Goal: Transaction & Acquisition: Purchase product/service

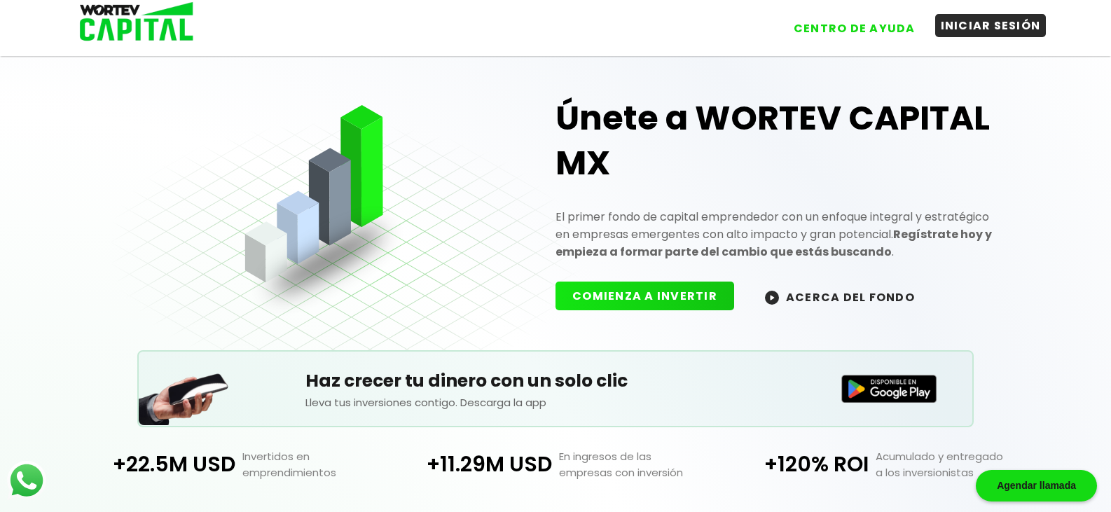
click at [985, 25] on button "INICIAR SESIÓN" at bounding box center [990, 25] width 111 height 23
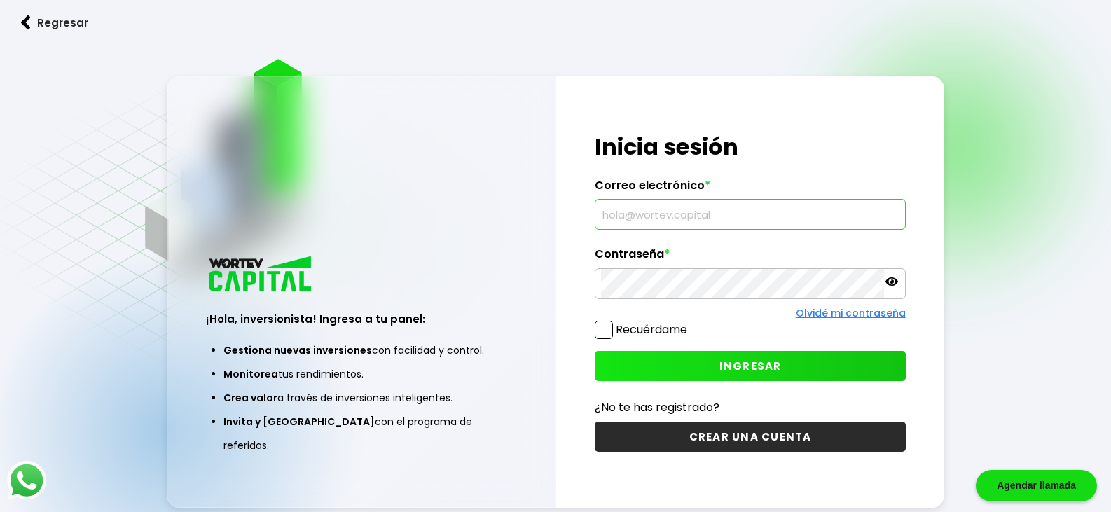
click at [812, 218] on input "text" at bounding box center [750, 214] width 298 height 29
type input "[EMAIL_ADDRESS][DOMAIN_NAME]"
click at [820, 245] on div "¡Hola, inversionista! Ingresa tus credenciales para iniciar sesión Inicia sesió…" at bounding box center [750, 292] width 388 height 432
click at [773, 373] on span "INGRESAR" at bounding box center [750, 366] width 62 height 15
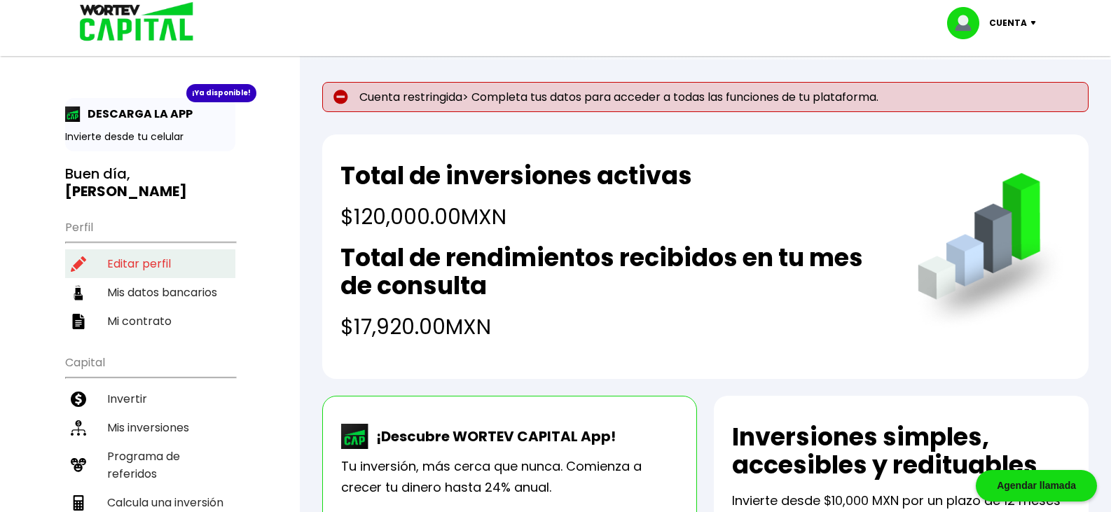
click at [146, 249] on li "Editar perfil" at bounding box center [150, 263] width 170 height 29
select select "Hombre"
select select "Licenciatura"
select select "MO"
select select "Banamex"
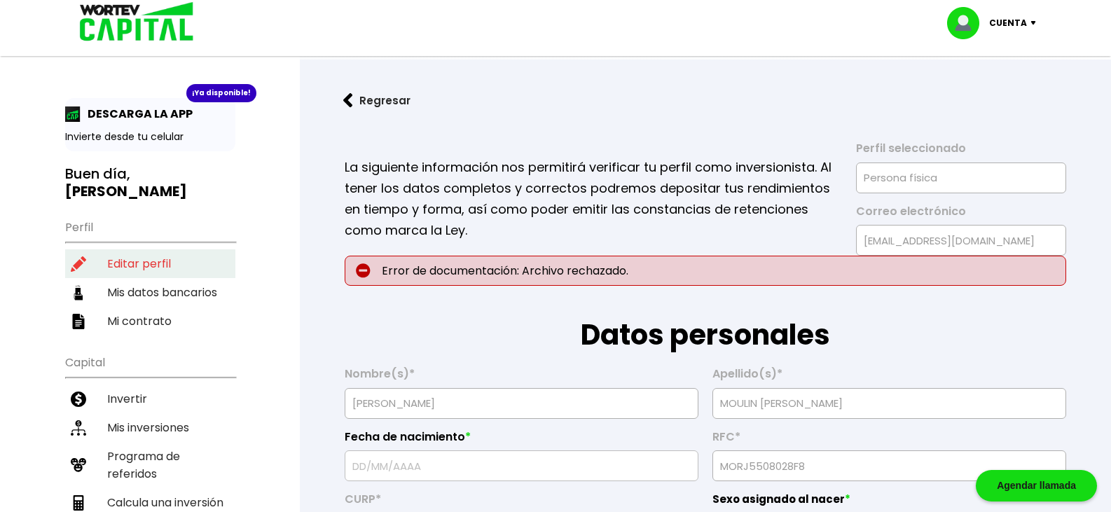
type input "[DATE]"
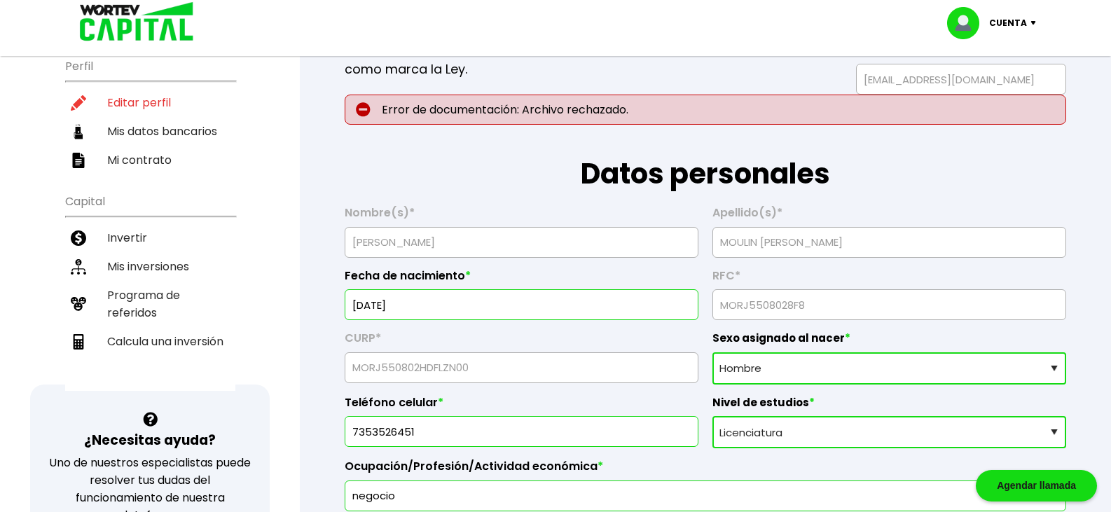
scroll to position [70, 0]
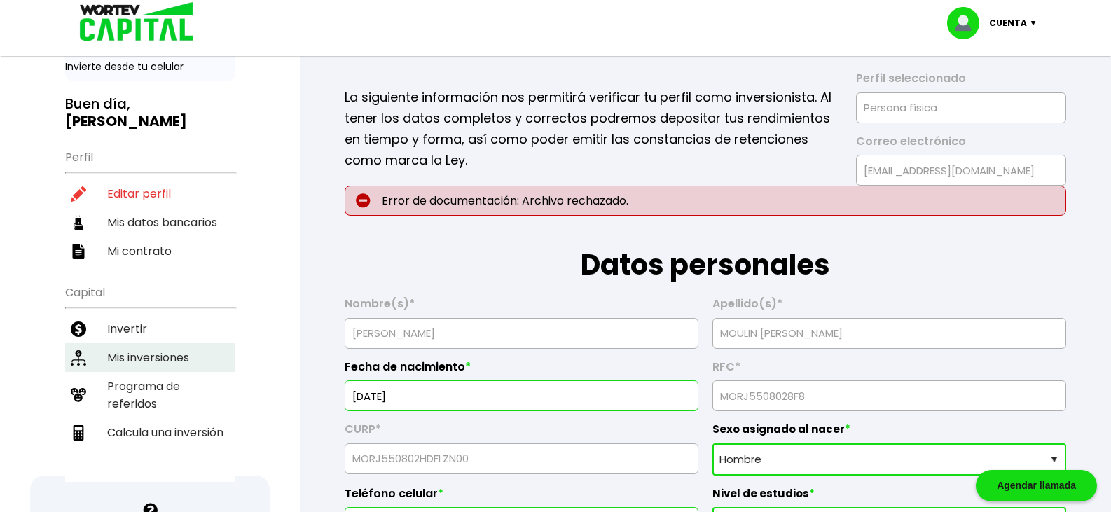
click at [164, 343] on li "Mis inversiones" at bounding box center [150, 357] width 170 height 29
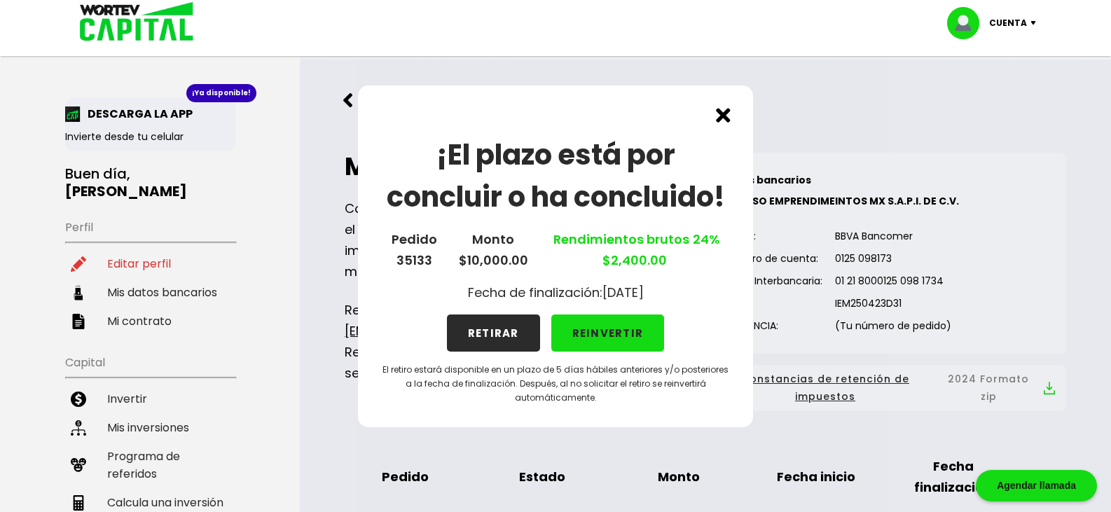
click at [493, 328] on button "RETIRAR" at bounding box center [493, 332] width 93 height 37
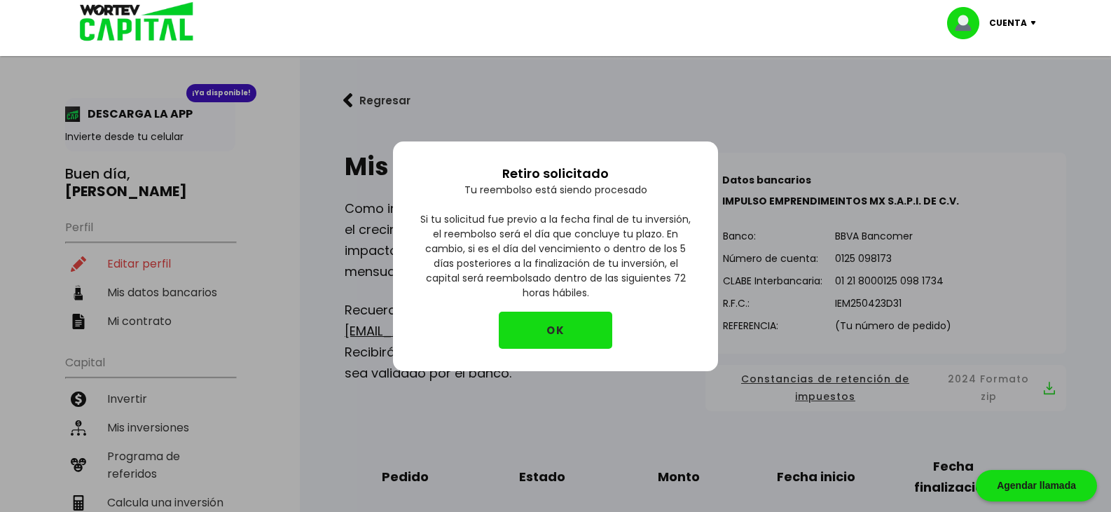
click at [552, 326] on button "OK" at bounding box center [555, 330] width 113 height 37
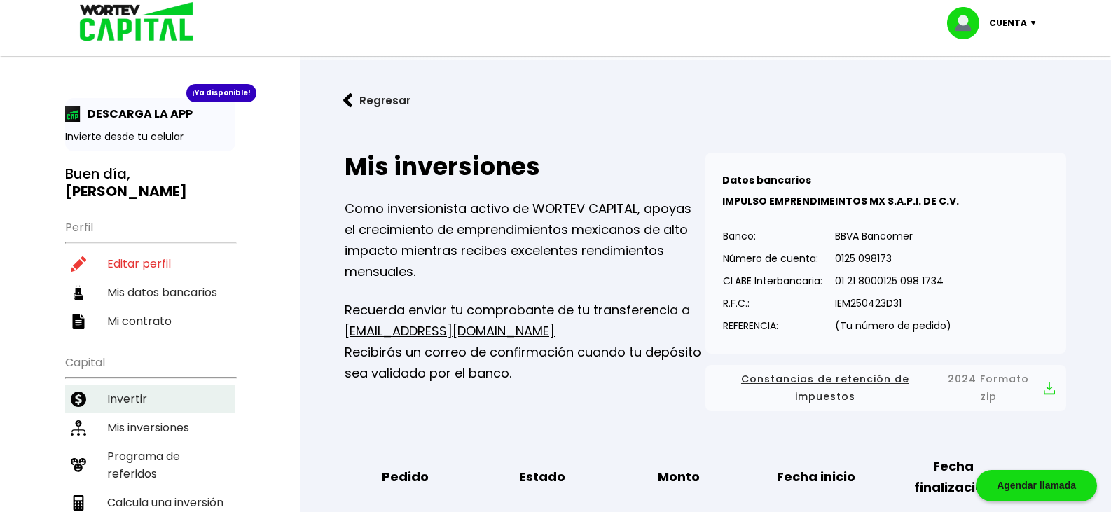
click at [129, 384] on li "Invertir" at bounding box center [150, 398] width 170 height 29
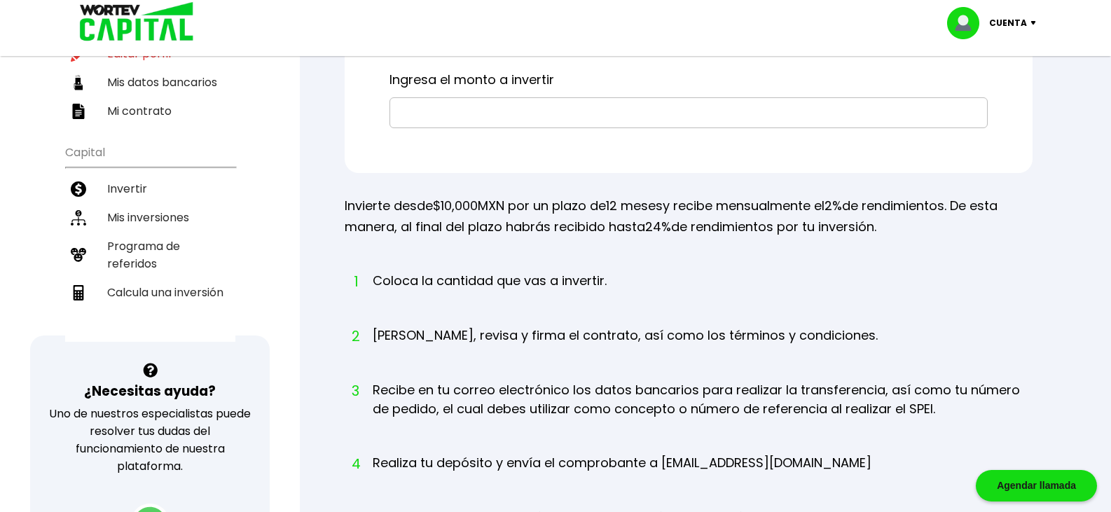
scroll to position [280, 0]
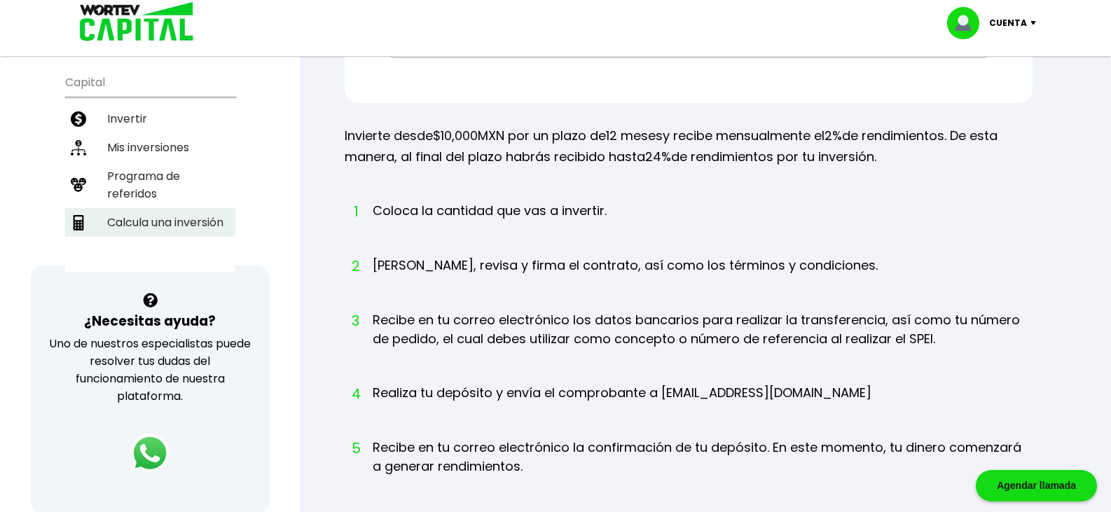
click at [169, 208] on li "Calcula una inversión" at bounding box center [150, 222] width 170 height 29
select select "1"
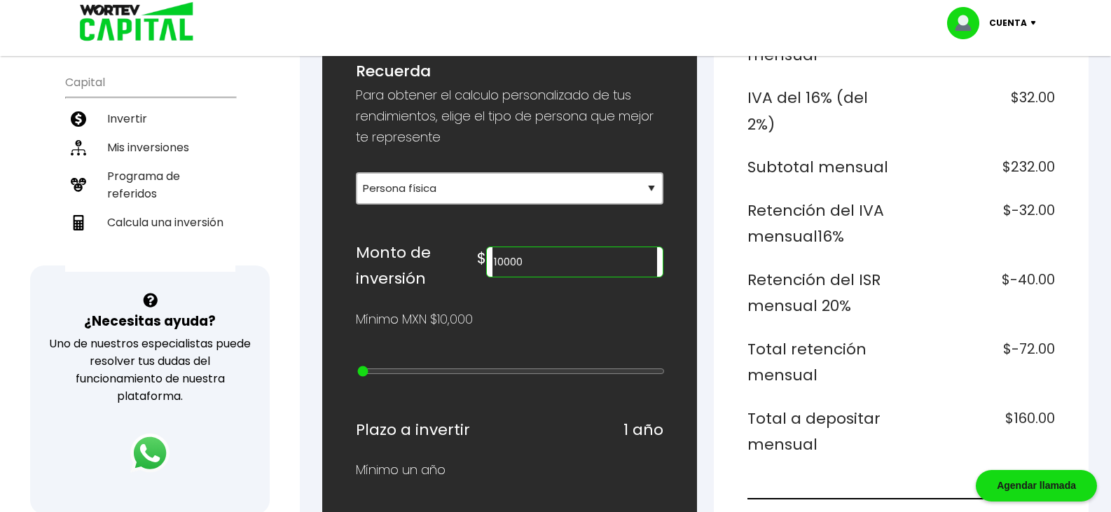
scroll to position [350, 0]
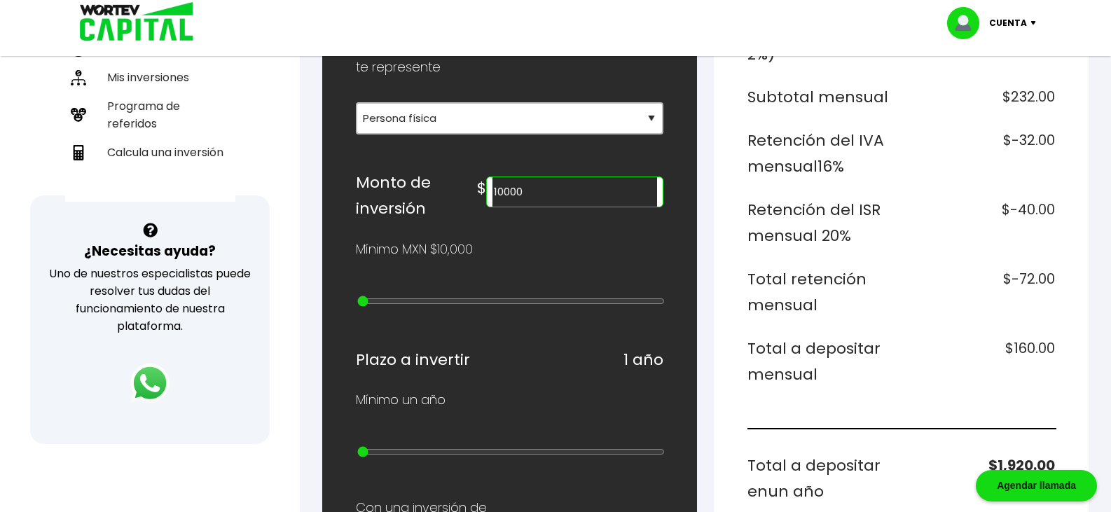
type input "20000"
drag, startPoint x: 373, startPoint y: 354, endPoint x: 384, endPoint y: 356, distance: 10.6
type input "1"
click at [384, 307] on input "range" at bounding box center [510, 301] width 307 height 11
type input "10000"
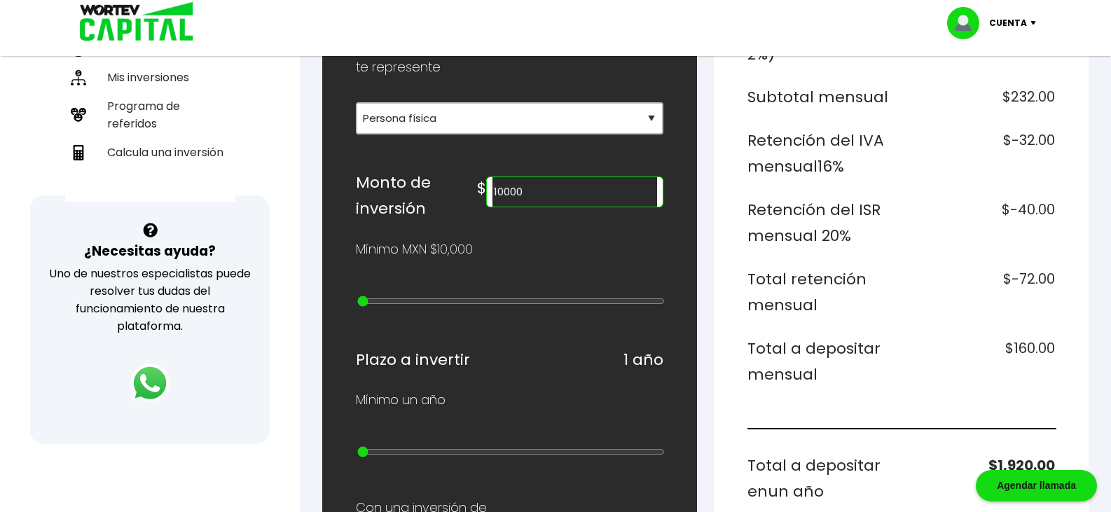
type input "0"
click at [382, 307] on input "range" at bounding box center [510, 301] width 307 height 11
click at [589, 207] on input "10000" at bounding box center [574, 191] width 165 height 29
type input "1"
click at [669, 249] on div "¿Cuánto quieres invertir? WORTEV CAPITAL crece tu dinero apoyando empresas mexi…" at bounding box center [509, 454] width 375 height 1237
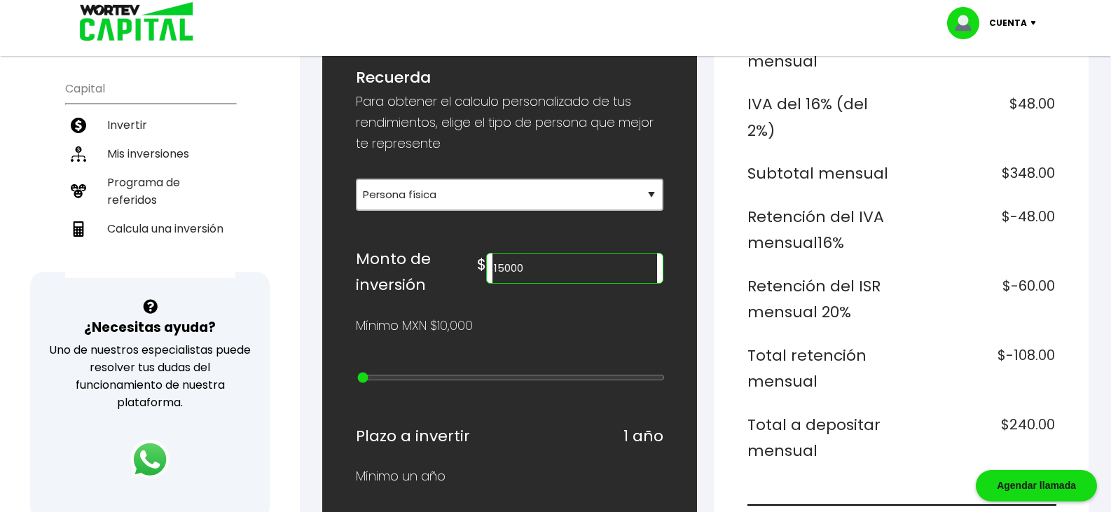
scroll to position [280, 0]
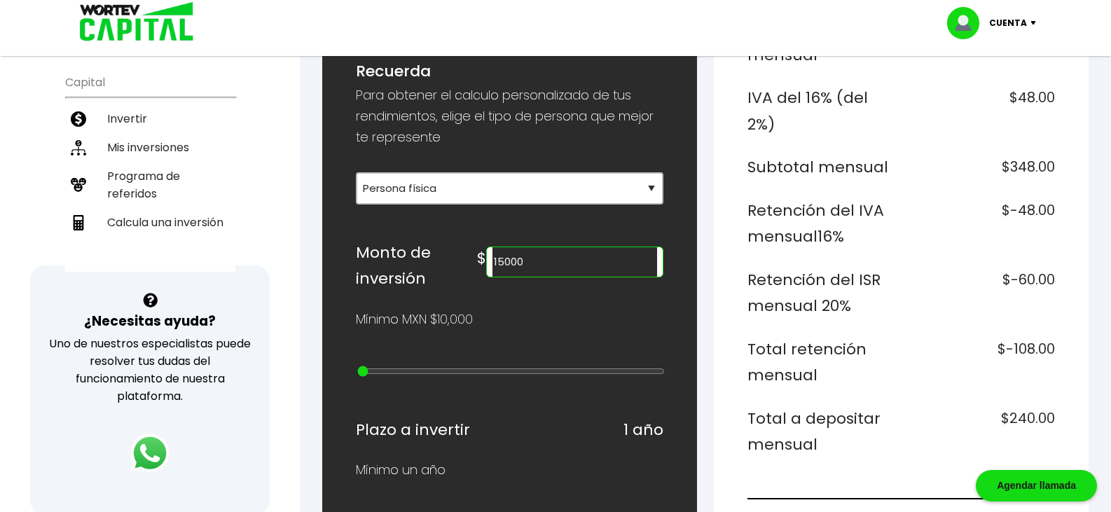
click at [571, 277] on input "15000" at bounding box center [574, 261] width 165 height 29
type input "1"
type input "18000"
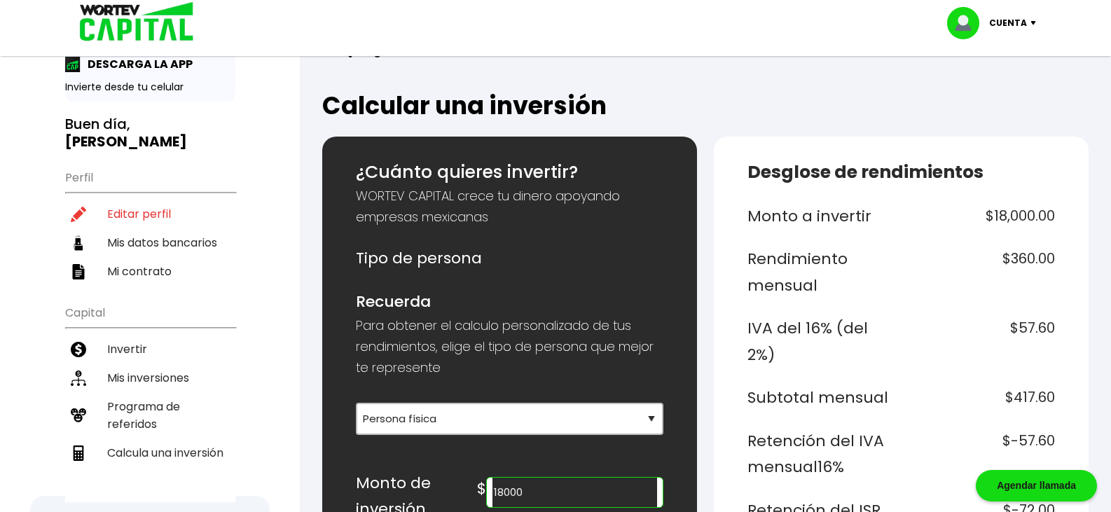
scroll to position [0, 0]
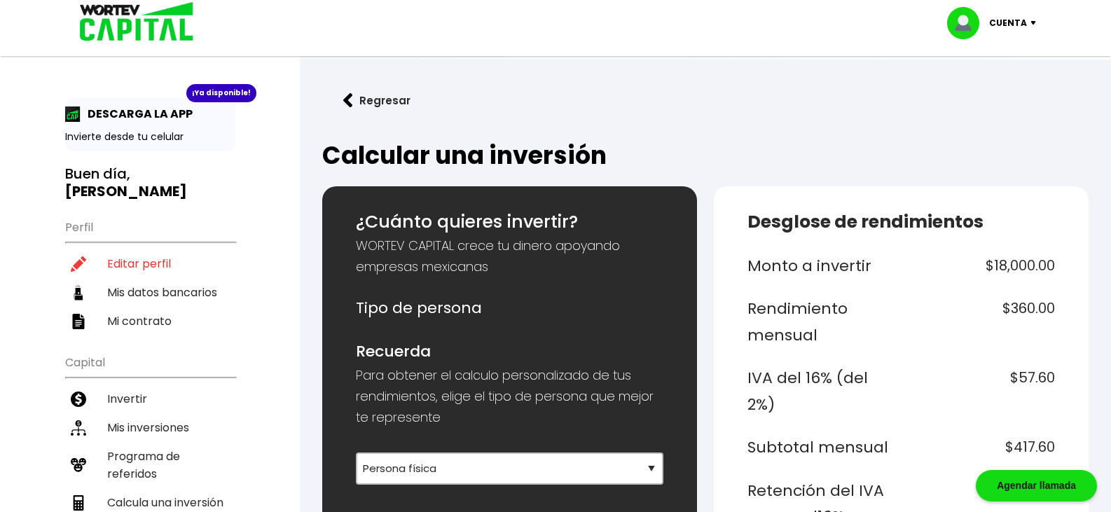
click at [1031, 22] on img at bounding box center [1036, 23] width 19 height 4
click at [989, 96] on li "Cerrar sesión" at bounding box center [993, 93] width 112 height 29
